Goal: Check status: Check status

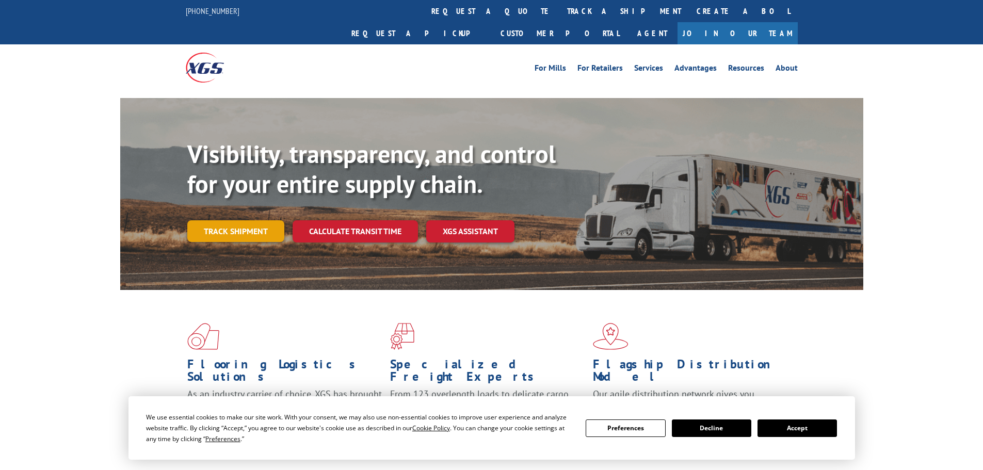
click at [212, 220] on link "Track shipment" at bounding box center [235, 231] width 97 height 22
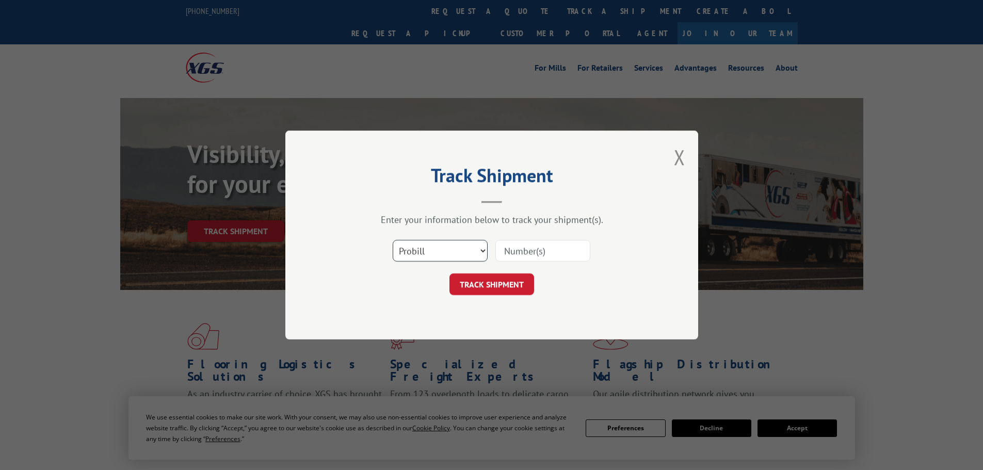
click at [476, 252] on select "Select category... Probill BOL PO" at bounding box center [440, 251] width 95 height 22
select select "po"
click at [393, 240] on select "Select category... Probill BOL PO" at bounding box center [440, 251] width 95 height 22
click at [527, 245] on input at bounding box center [542, 251] width 95 height 22
paste input "295423964"
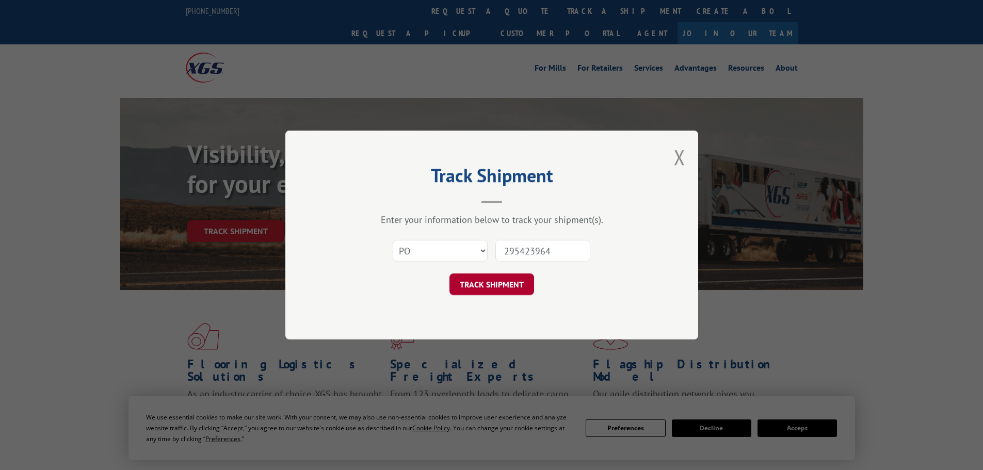
type input "295423964"
click at [518, 274] on button "TRACK SHIPMENT" at bounding box center [491, 284] width 85 height 22
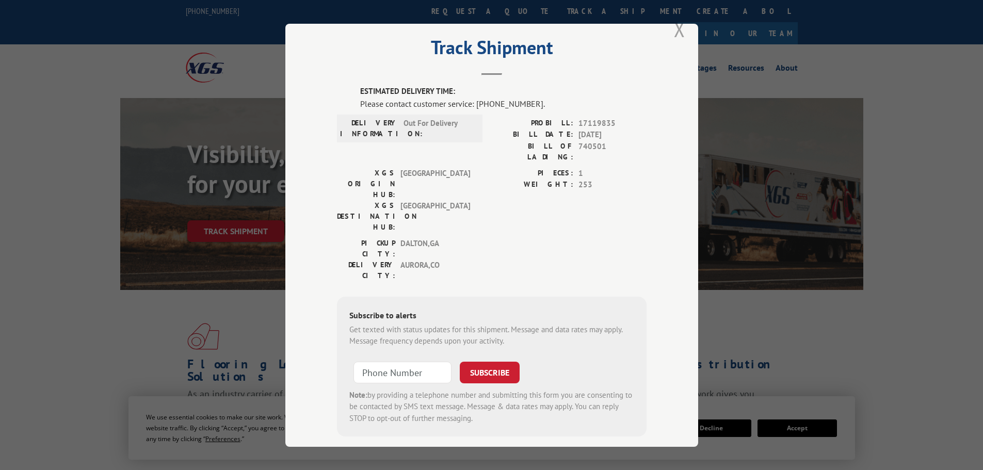
click at [675, 32] on button "Close modal" at bounding box center [679, 28] width 11 height 27
